Goal: Task Accomplishment & Management: Use online tool/utility

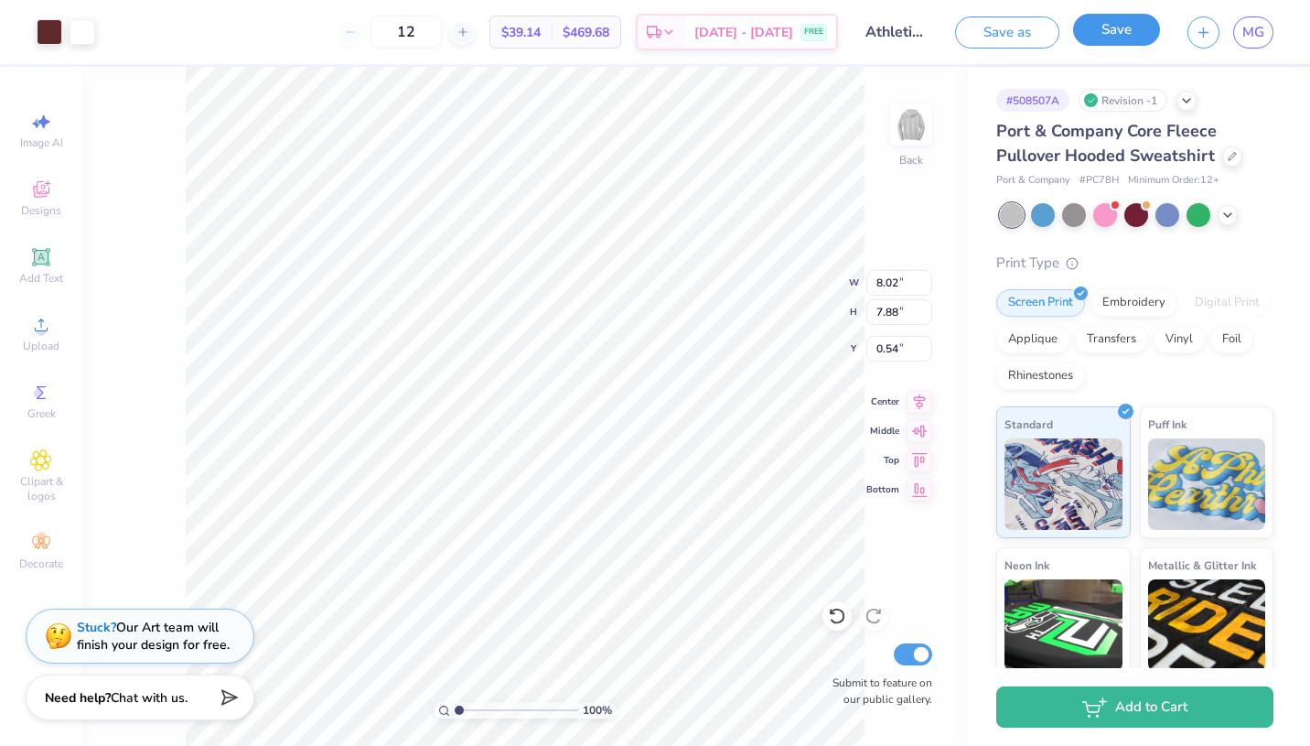
click at [1129, 34] on button "Save" at bounding box center [1116, 30] width 87 height 32
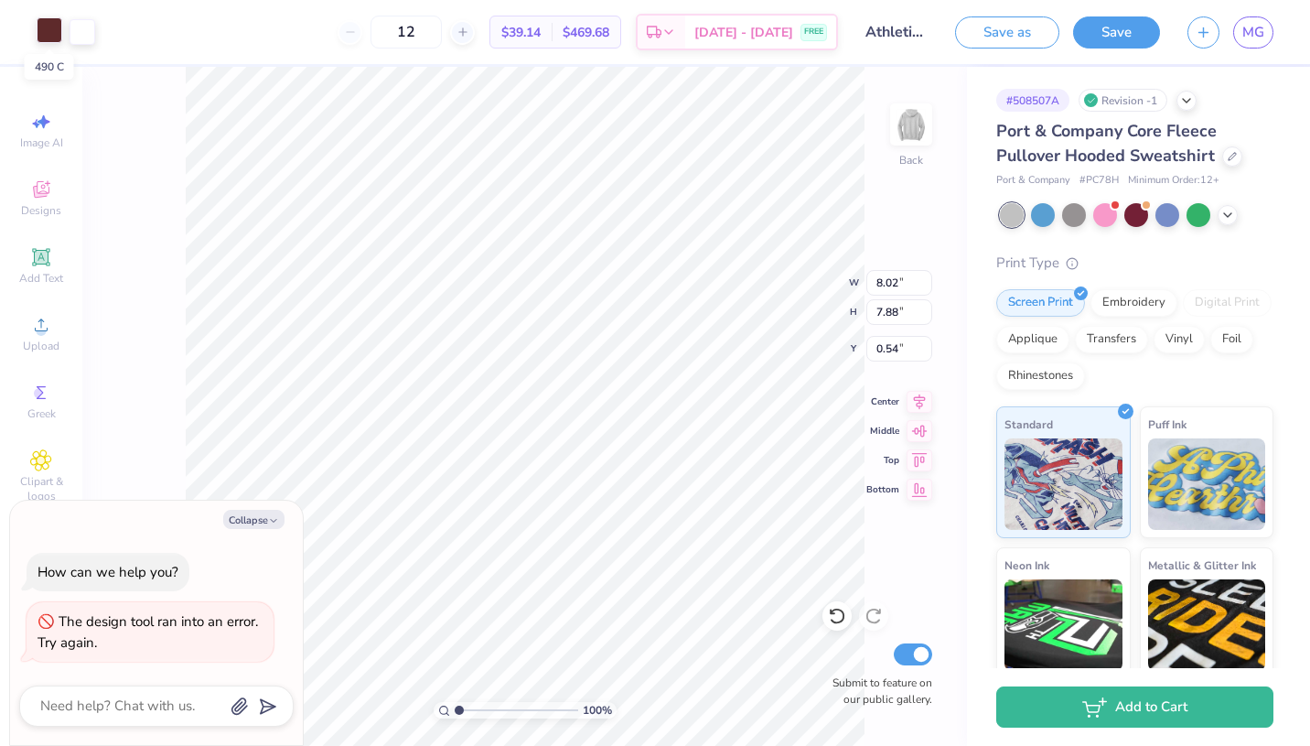
click at [52, 22] on div at bounding box center [50, 30] width 26 height 26
type textarea "x"
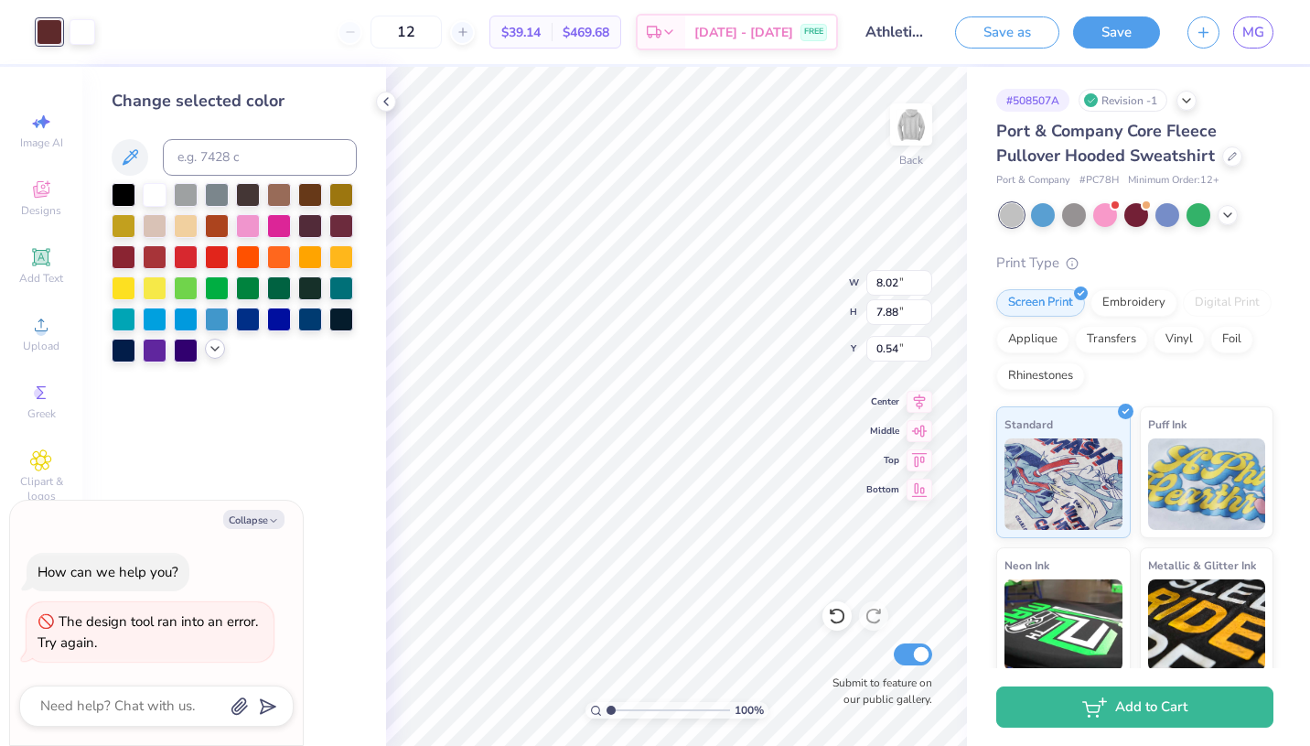
click at [211, 343] on icon at bounding box center [215, 348] width 15 height 15
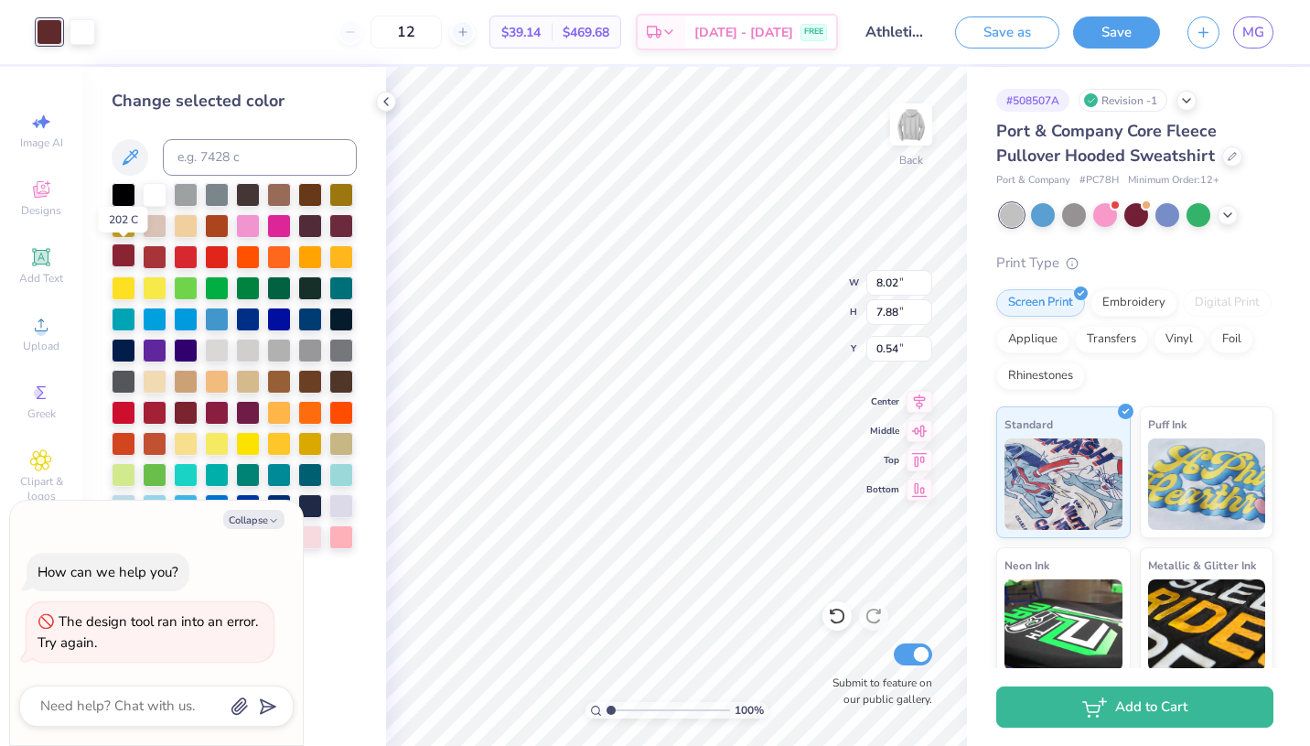
click at [118, 261] on div at bounding box center [124, 255] width 24 height 24
type input "2.04"
click at [158, 258] on div at bounding box center [155, 255] width 24 height 24
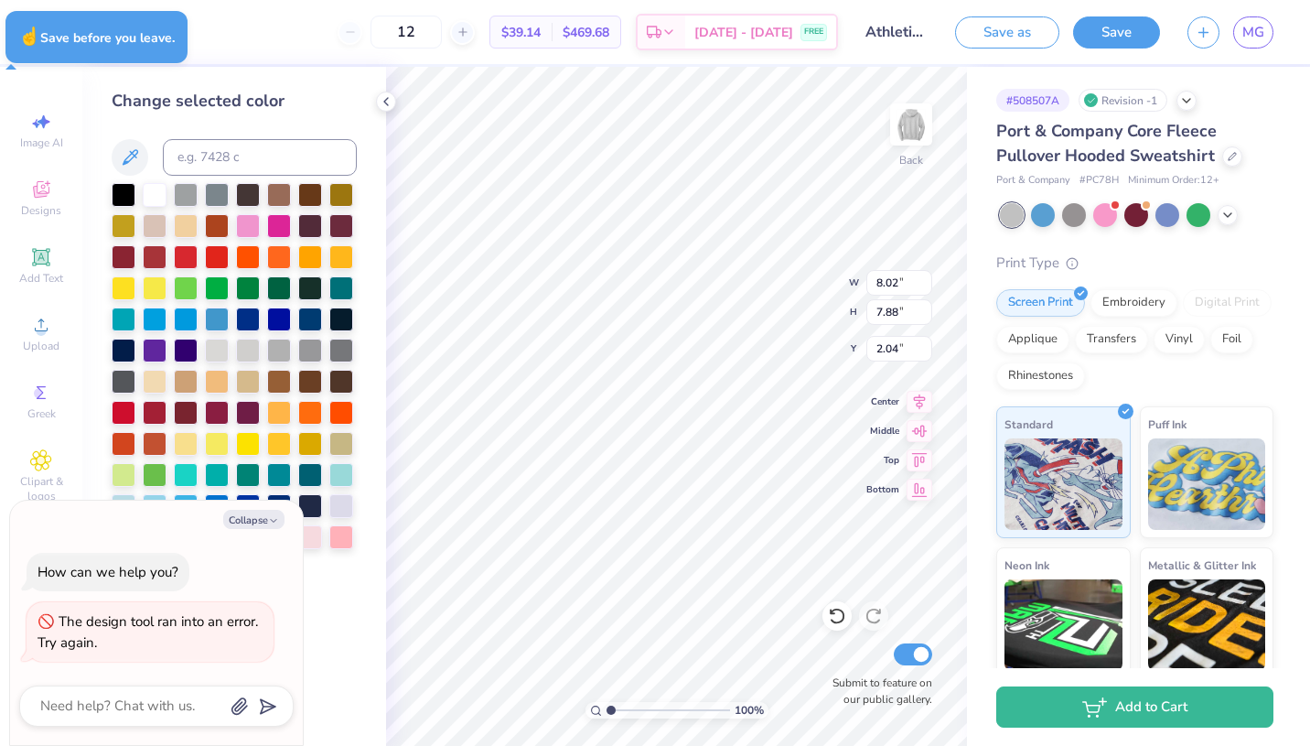
type textarea "x"
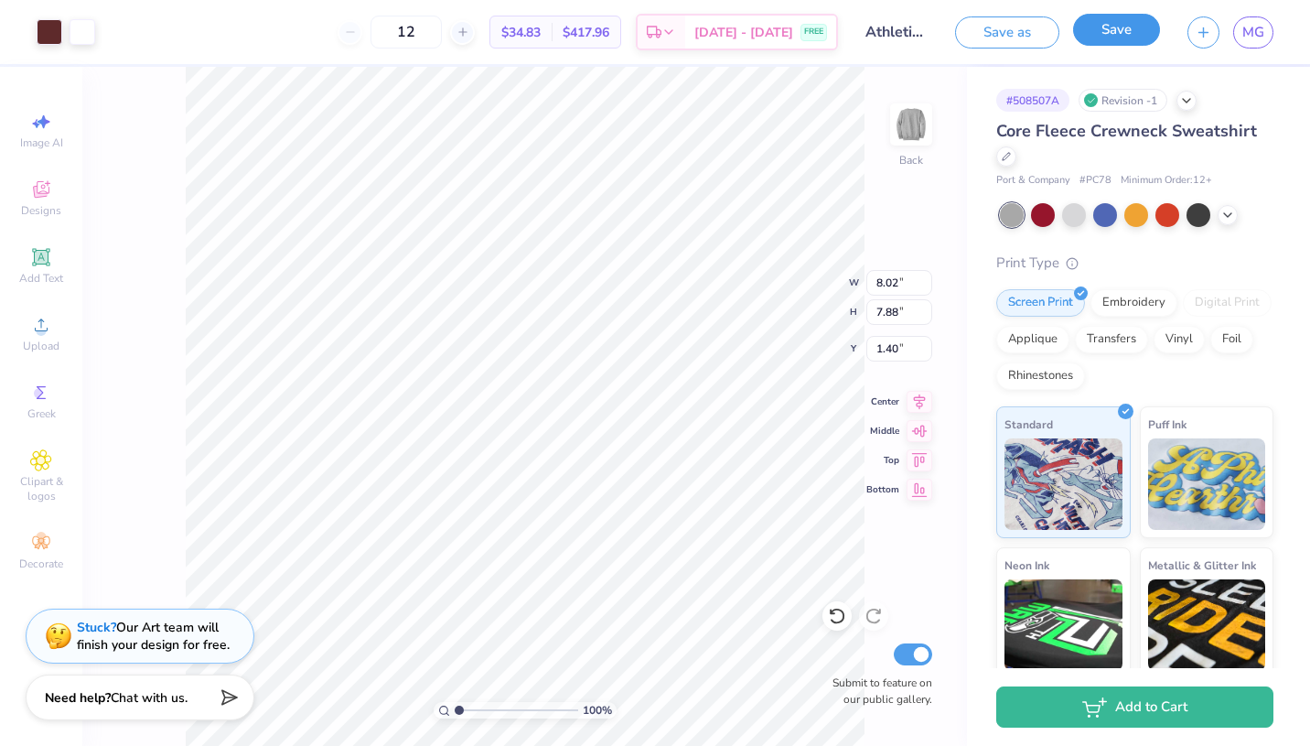
click at [1159, 28] on button "Save" at bounding box center [1116, 30] width 87 height 32
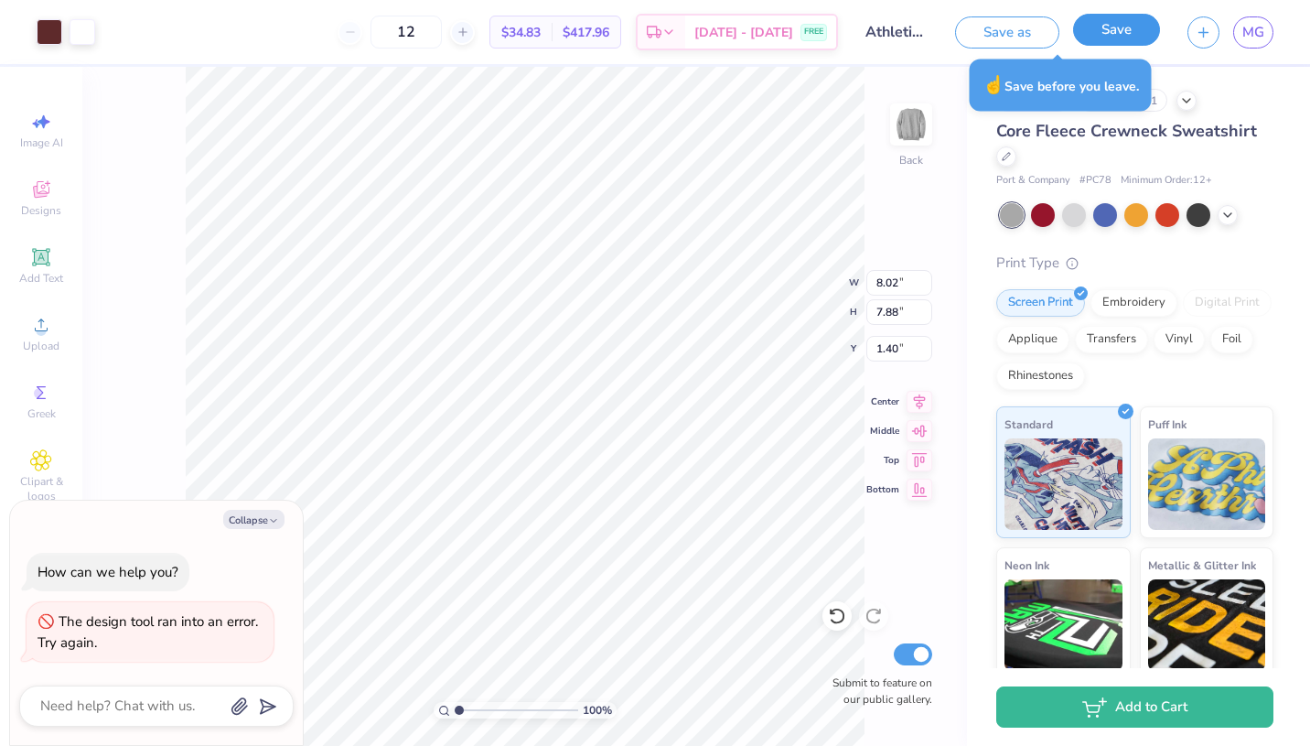
click at [1136, 20] on button "Save" at bounding box center [1116, 30] width 87 height 32
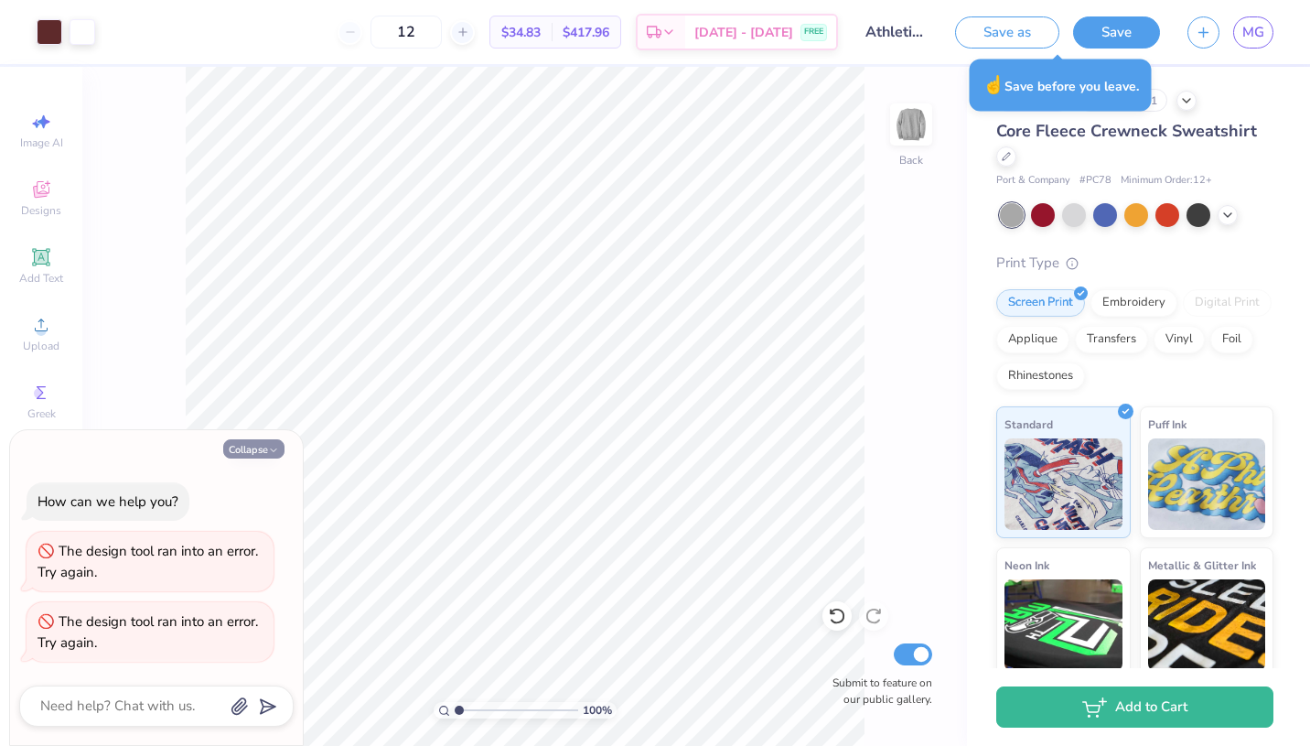
click at [253, 454] on button "Collapse" at bounding box center [253, 448] width 61 height 19
type textarea "x"
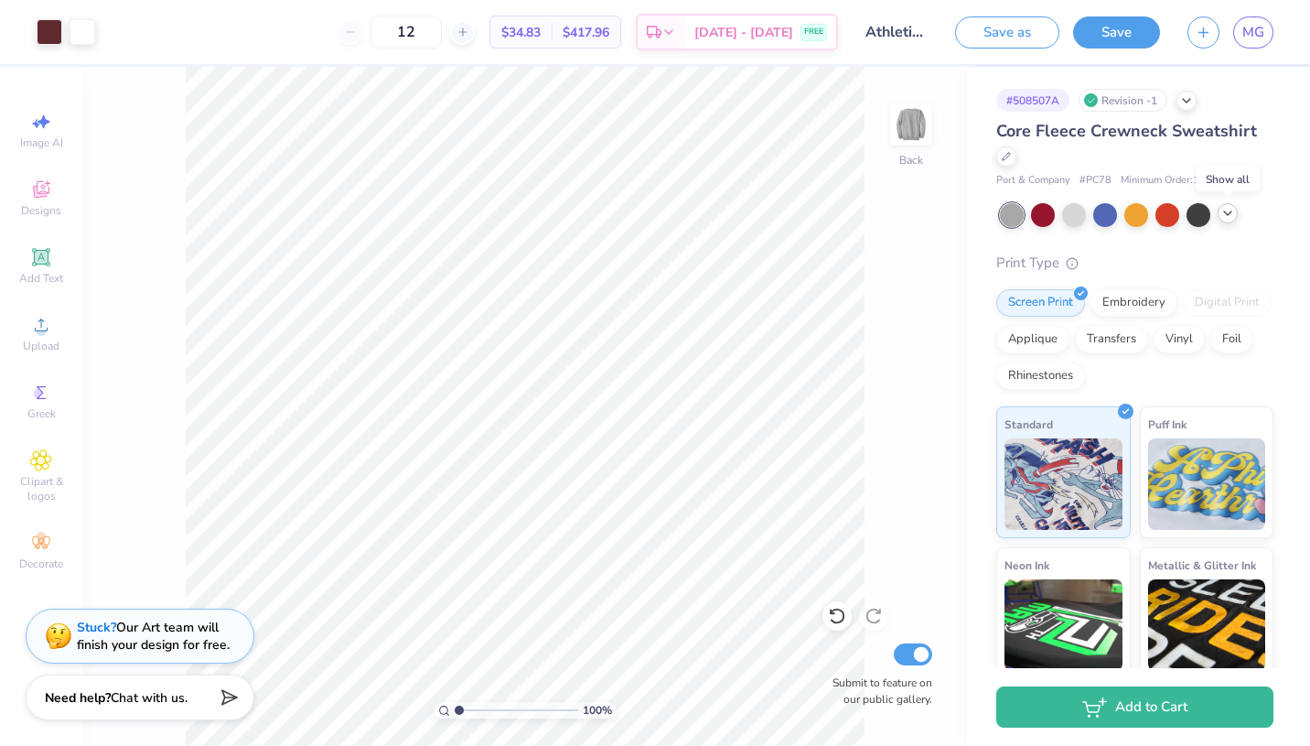
click at [1225, 213] on icon at bounding box center [1227, 213] width 15 height 15
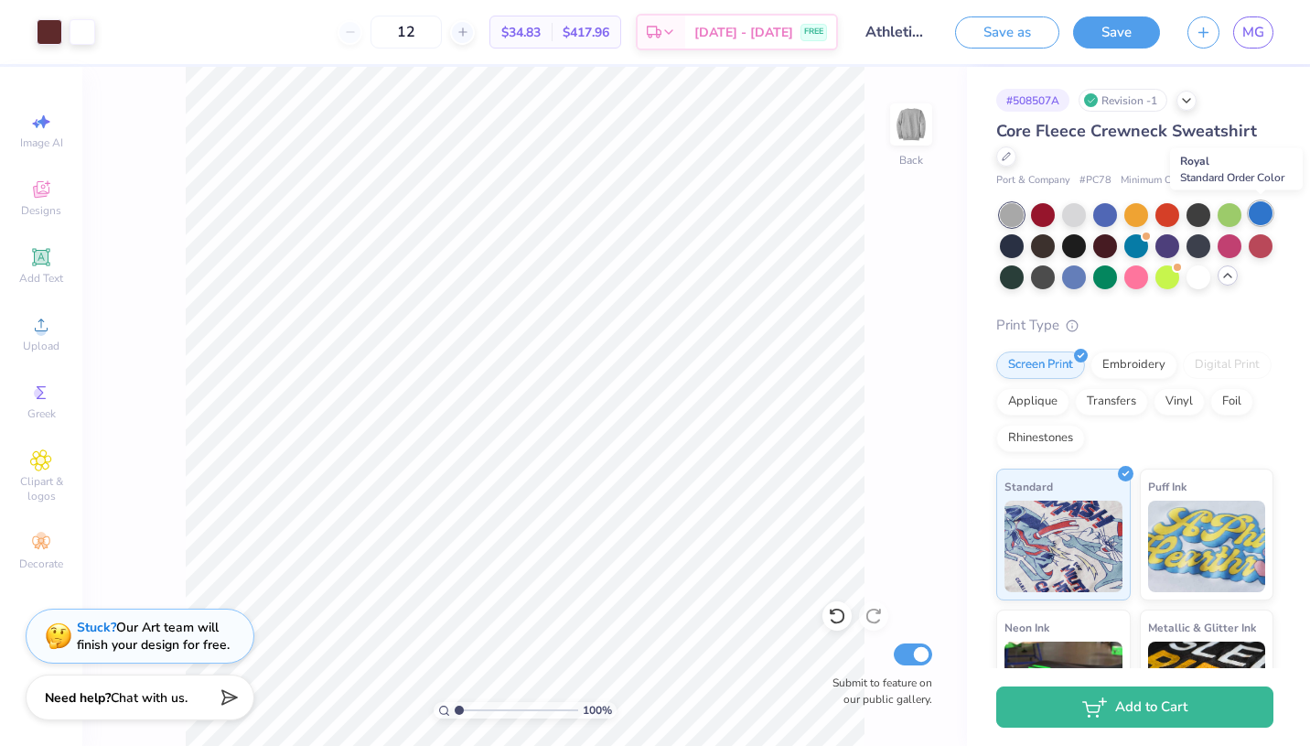
click at [1256, 206] on div at bounding box center [1261, 213] width 24 height 24
click at [907, 194] on div "100 % Back Submit to feature on our public gallery." at bounding box center [524, 406] width 885 height 679
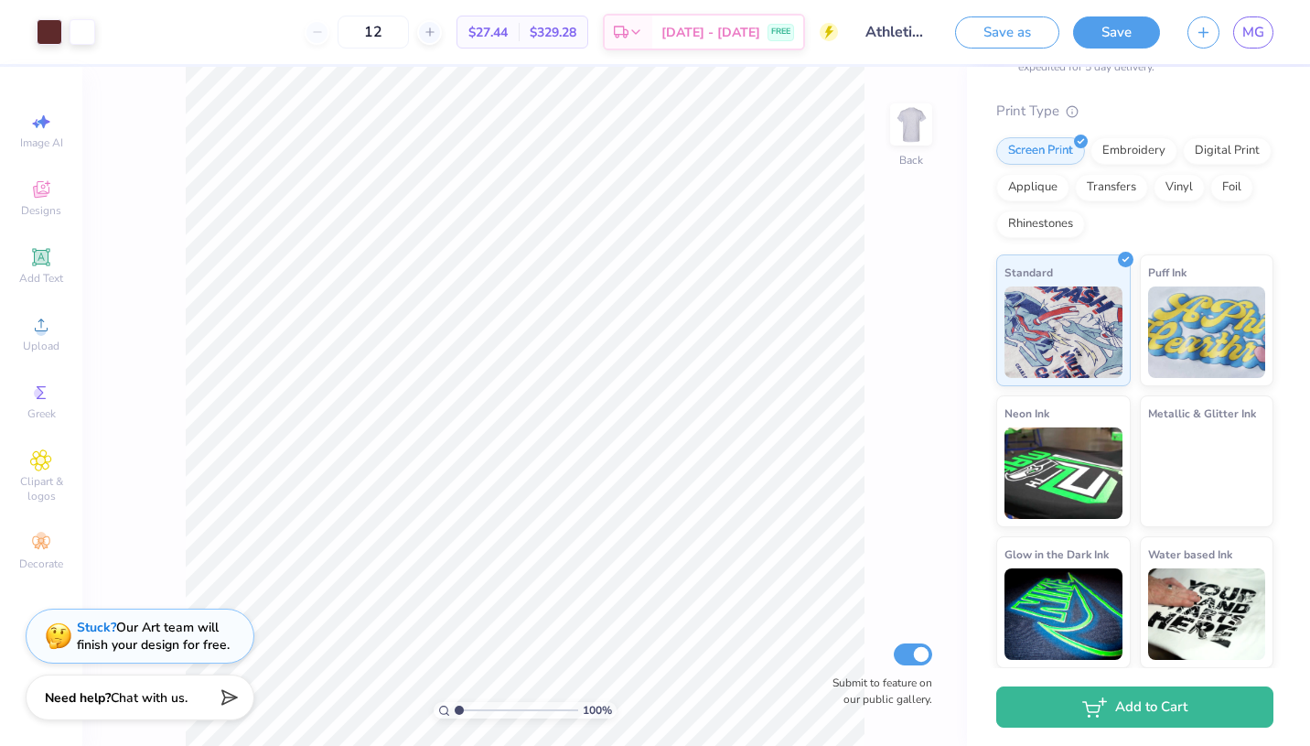
scroll to position [202, 0]
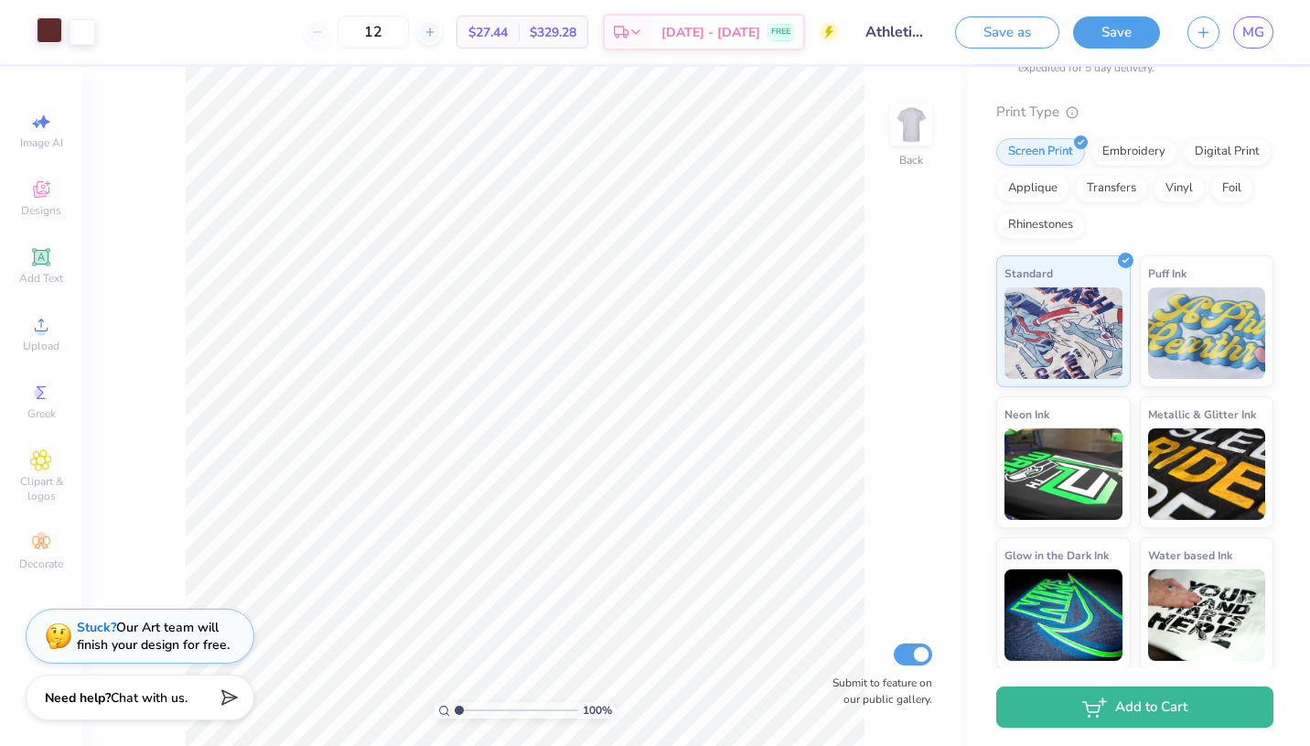
click at [39, 31] on div at bounding box center [50, 30] width 26 height 26
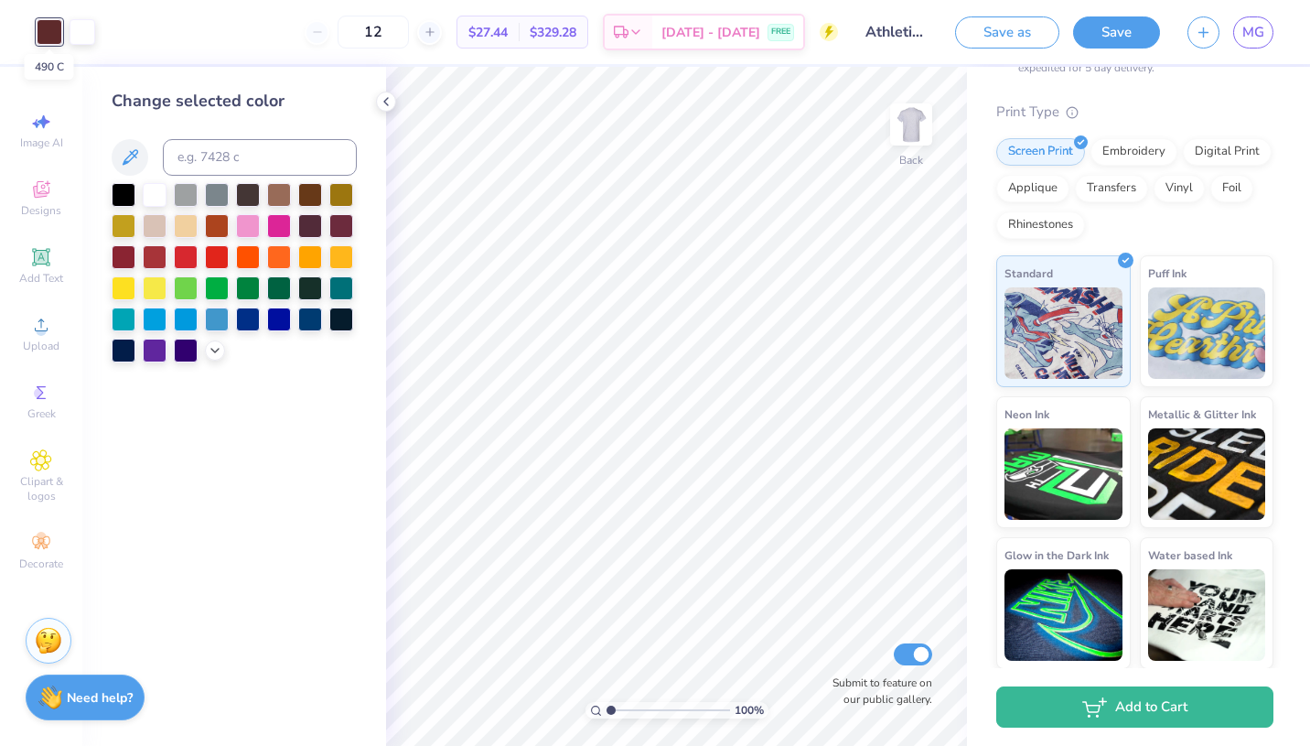
click at [41, 30] on div at bounding box center [50, 32] width 26 height 26
click at [82, 27] on div at bounding box center [83, 30] width 26 height 26
